Goal: Information Seeking & Learning: Learn about a topic

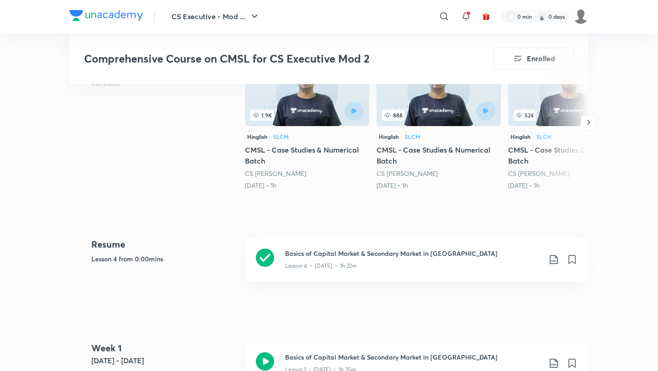
scroll to position [299, 0]
drag, startPoint x: 411, startPoint y: 327, endPoint x: 416, endPoint y: 318, distance: 10.7
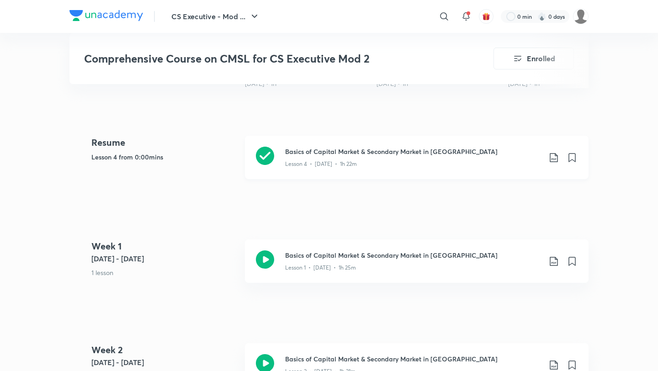
scroll to position [403, 0]
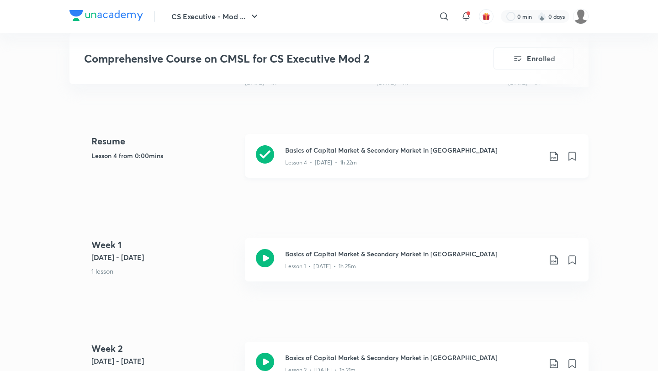
click at [302, 159] on p "Lesson 4 • [DATE] • 1h 22m" at bounding box center [321, 163] width 72 height 8
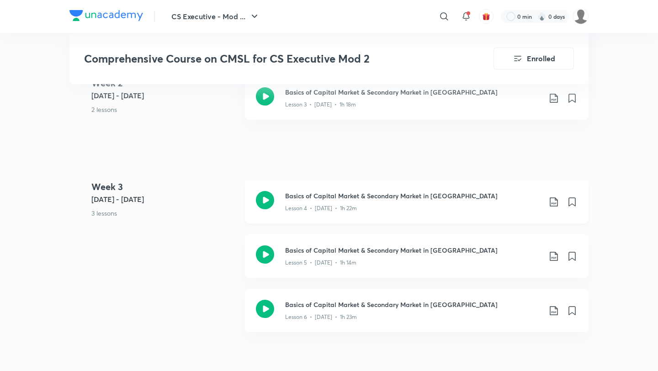
scroll to position [729, 0]
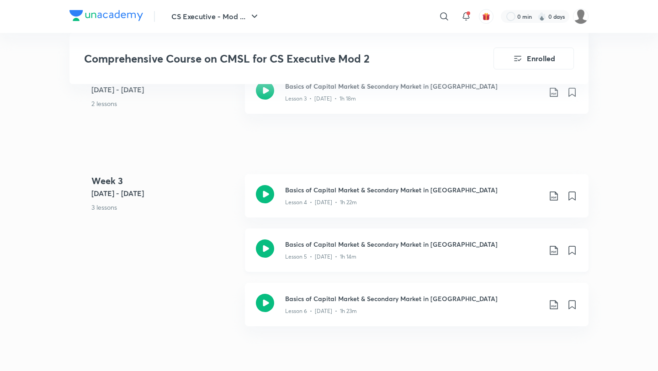
click at [264, 244] on icon at bounding box center [265, 248] width 18 height 18
